Goal: Navigation & Orientation: Find specific page/section

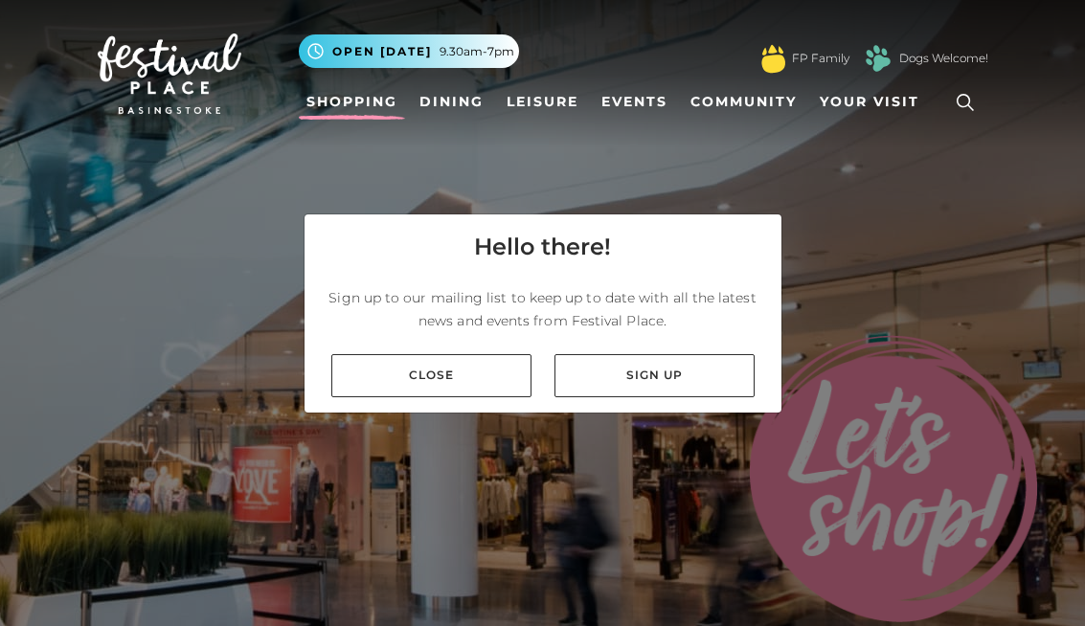
scroll to position [39, 0]
click at [383, 354] on link "Close" at bounding box center [431, 375] width 200 height 43
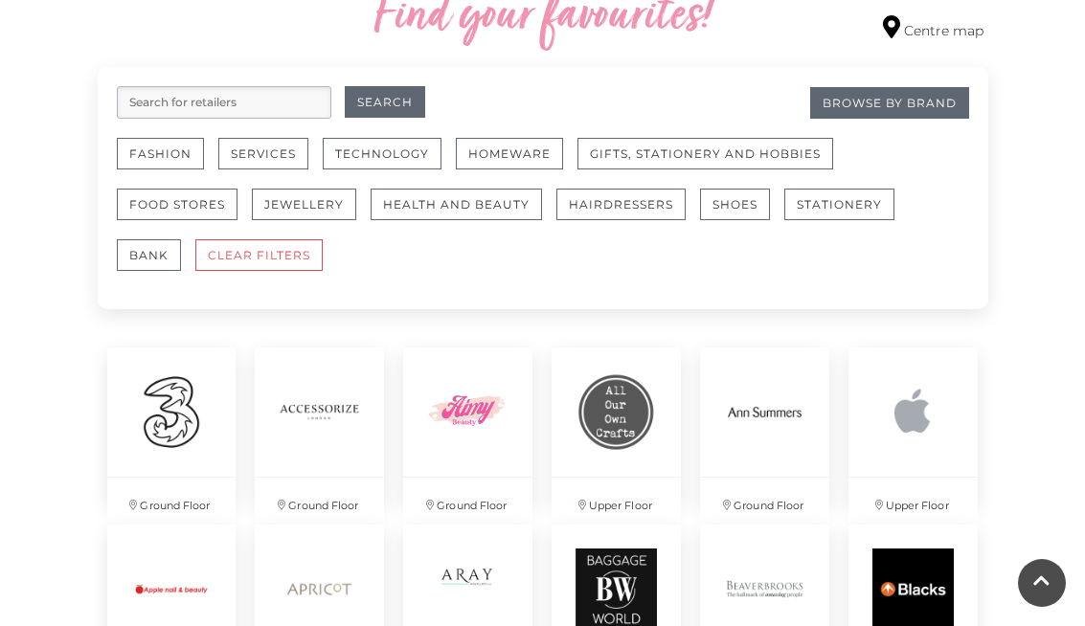
scroll to position [1154, 0]
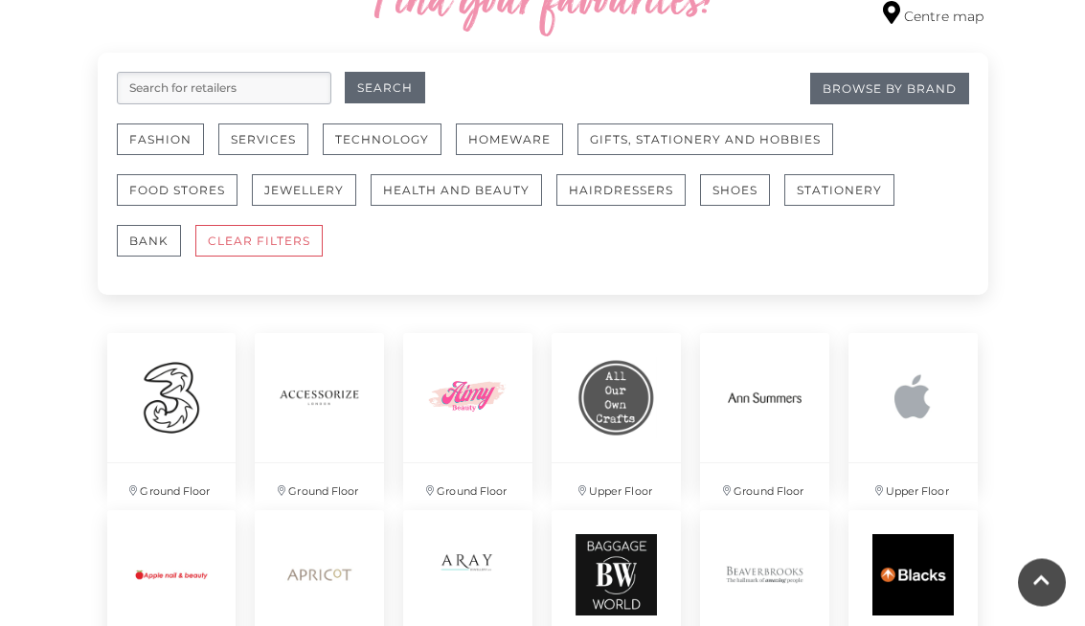
click at [145, 131] on button "Fashion" at bounding box center [160, 140] width 87 height 32
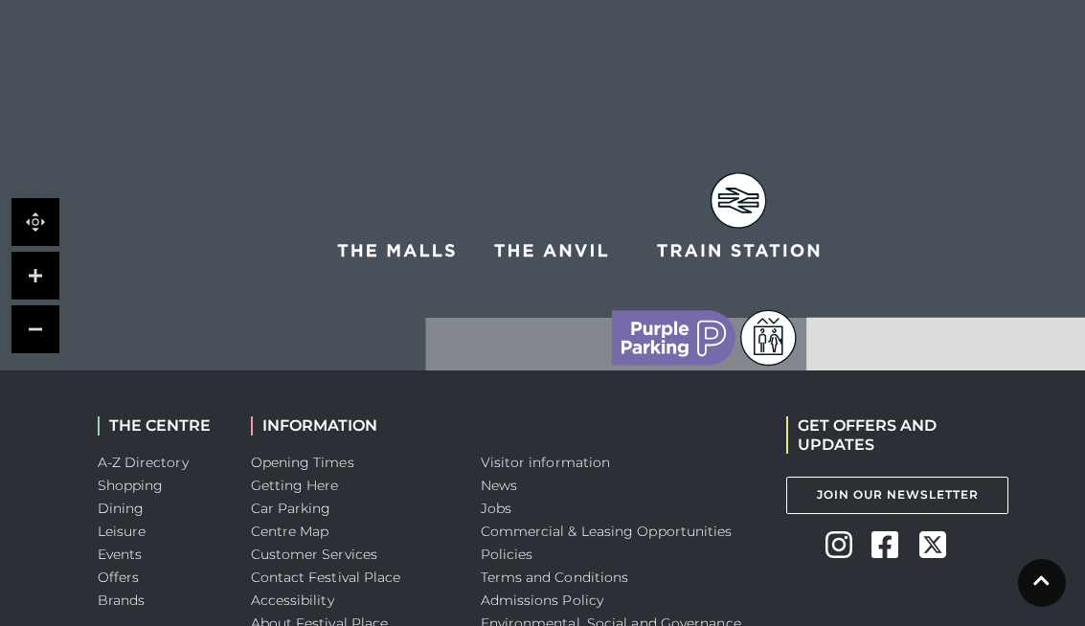
scroll to position [1764, 0]
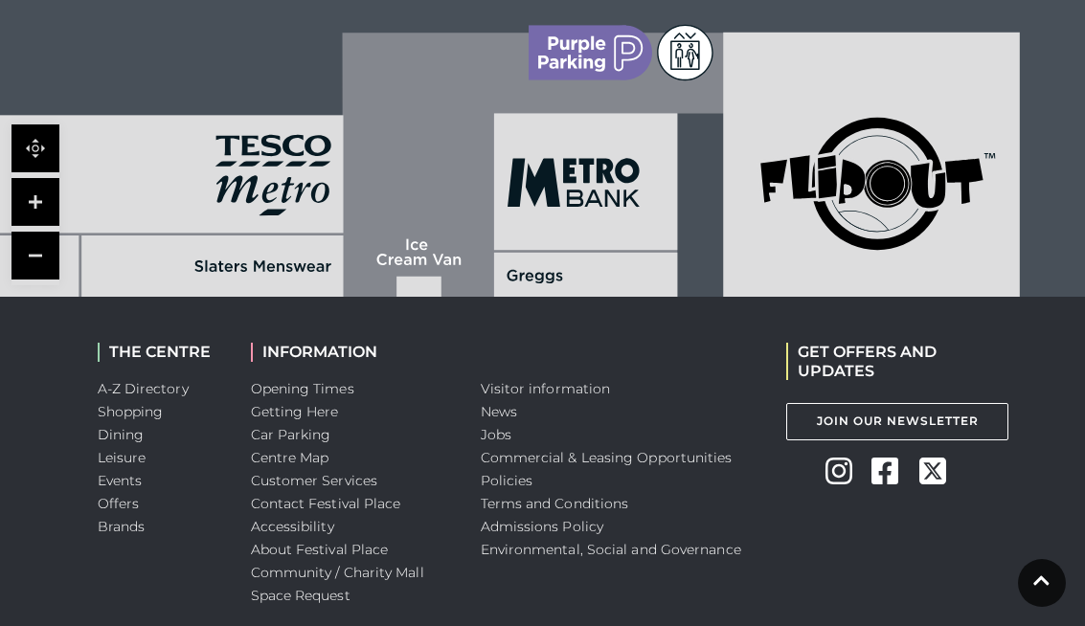
click at [1038, 607] on link at bounding box center [1042, 583] width 48 height 48
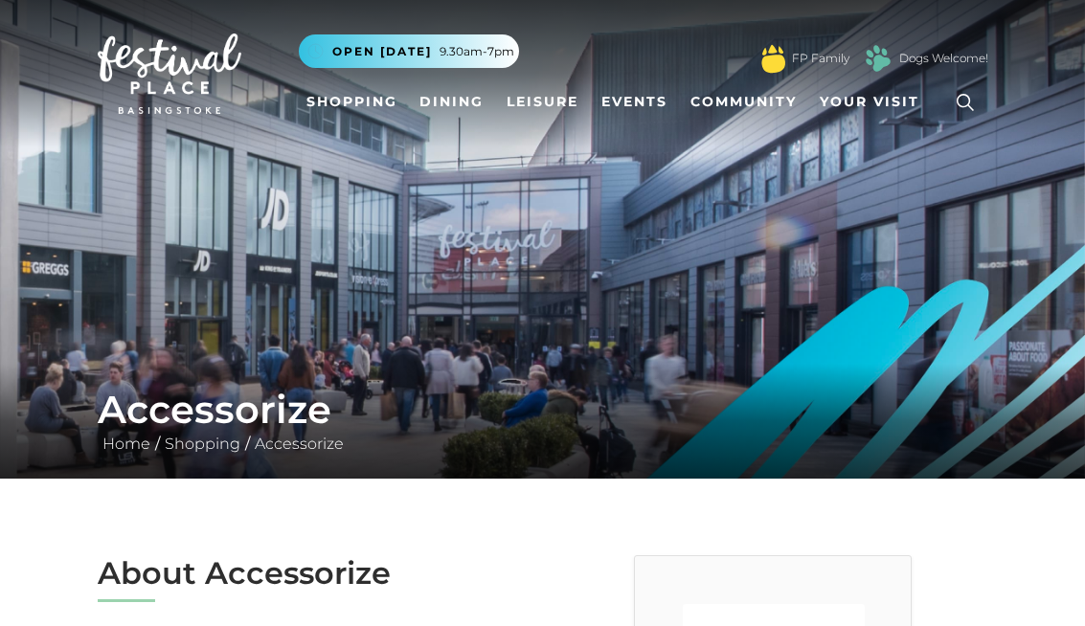
scroll to position [0, 0]
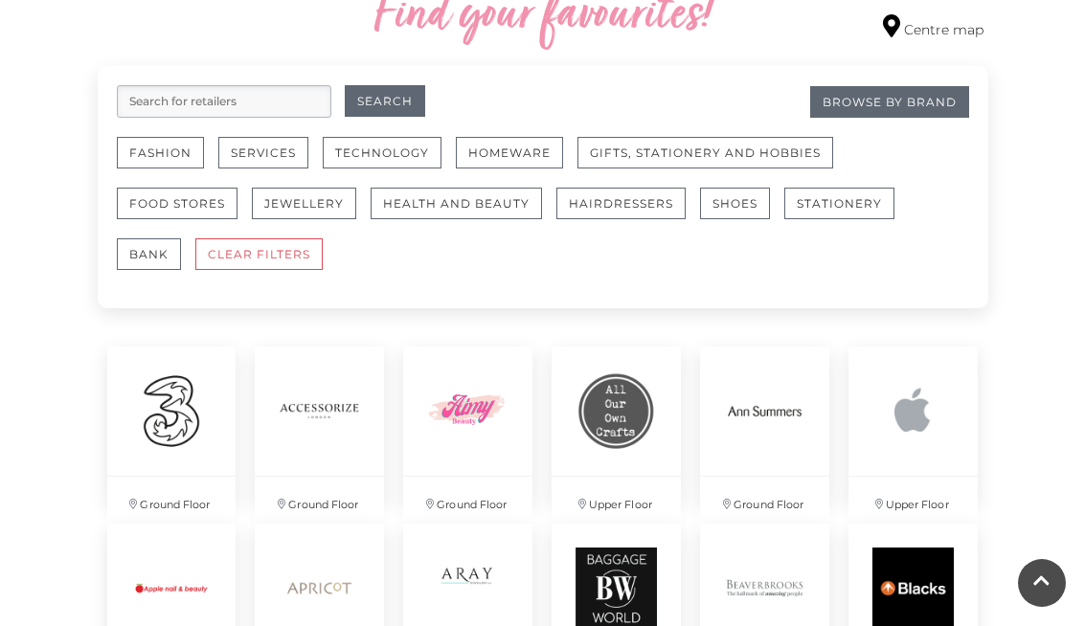
scroll to position [1142, 0]
click at [676, 155] on button "Gifts, Stationery and Hobbies" at bounding box center [705, 152] width 256 height 32
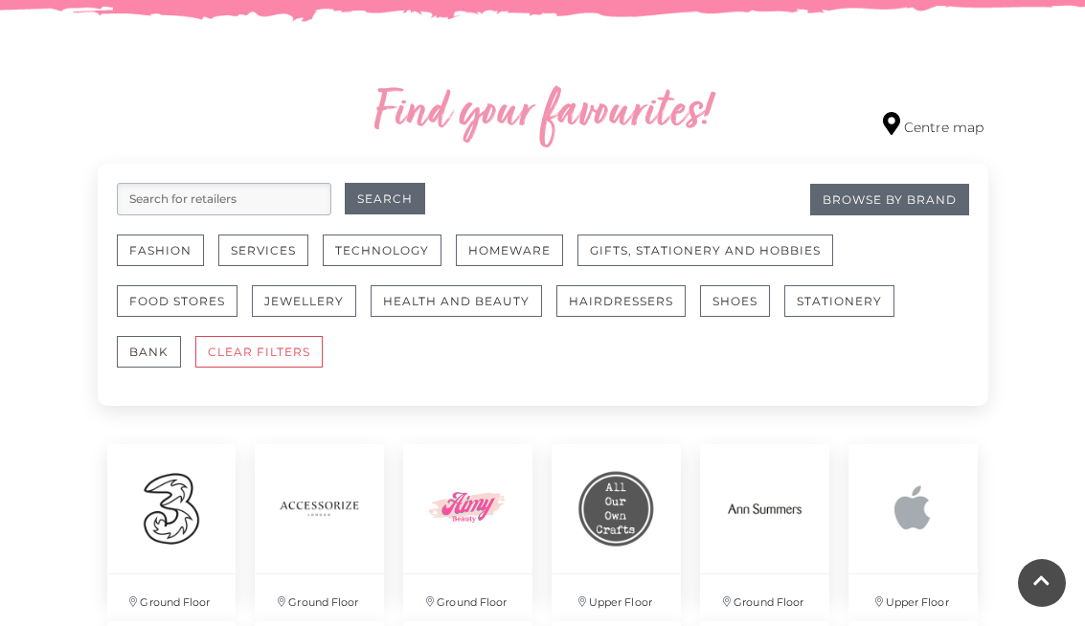
scroll to position [1093, 0]
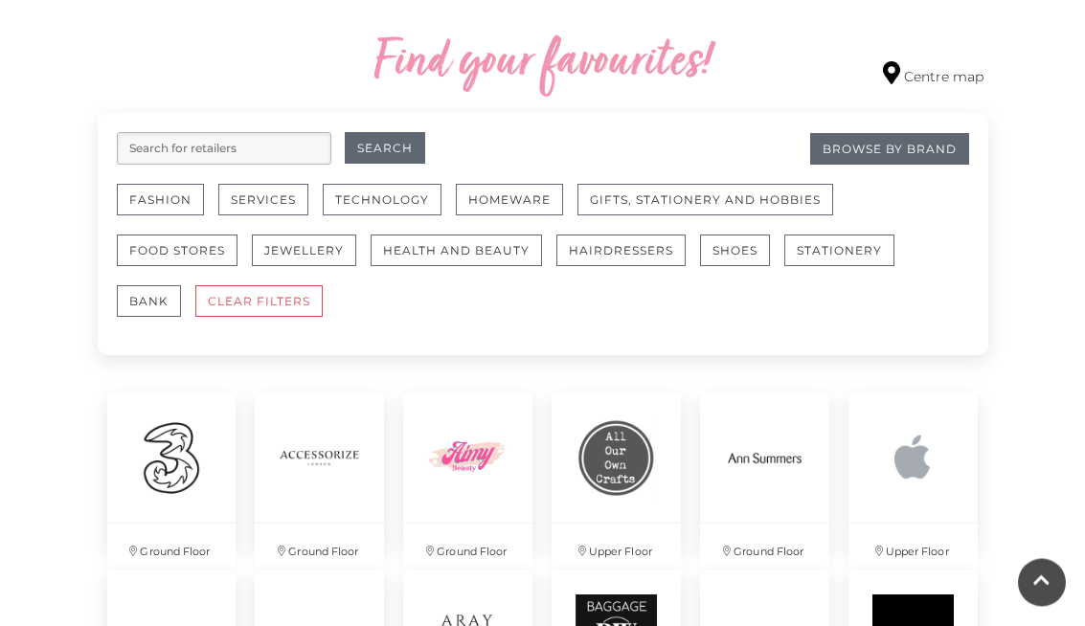
click at [287, 247] on button "Jewellery" at bounding box center [304, 252] width 104 height 32
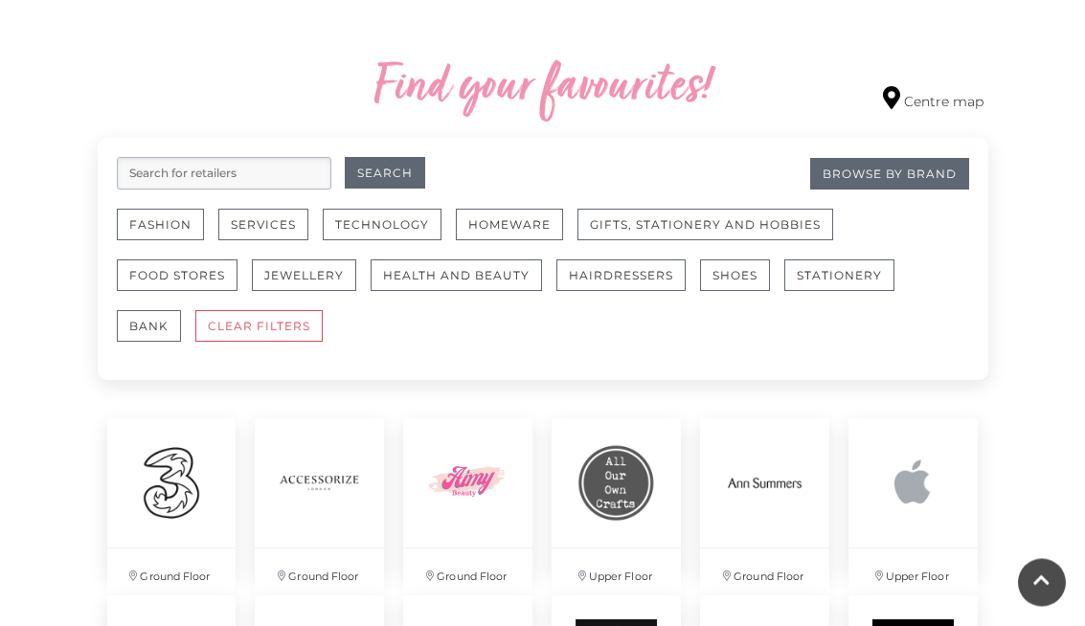
scroll to position [1070, 0]
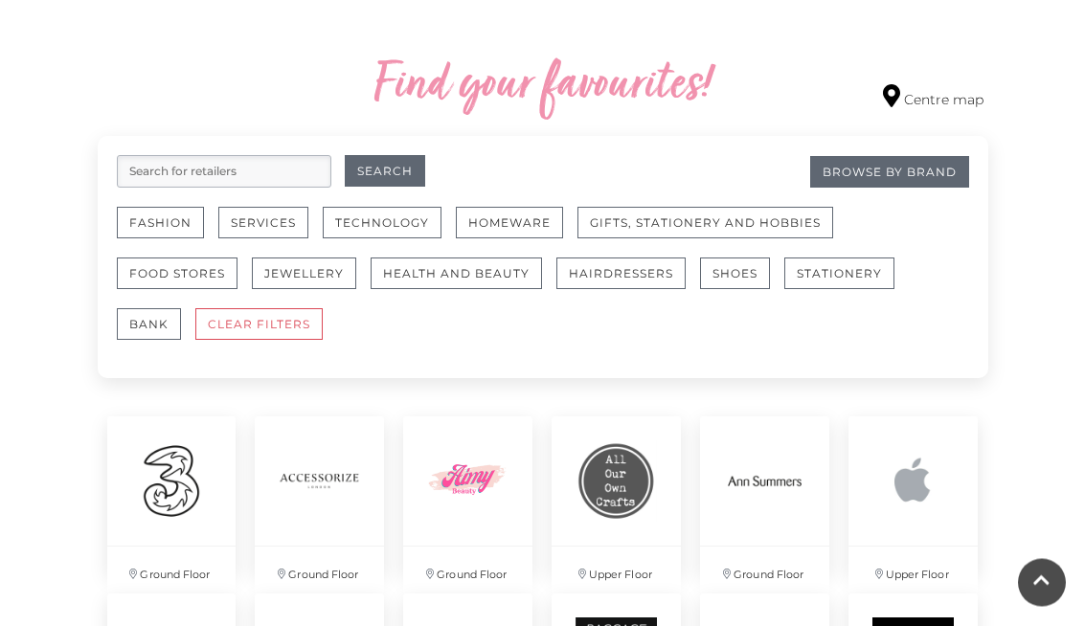
click at [417, 271] on button "Health and Beauty" at bounding box center [455, 274] width 171 height 32
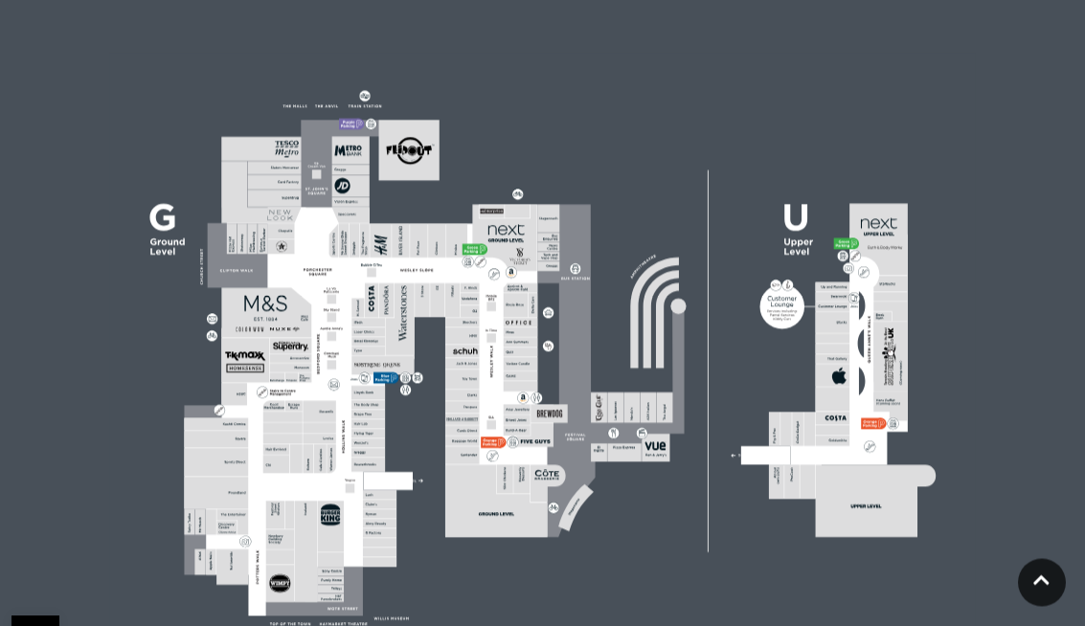
scroll to position [552, 0]
